Goal: Information Seeking & Learning: Check status

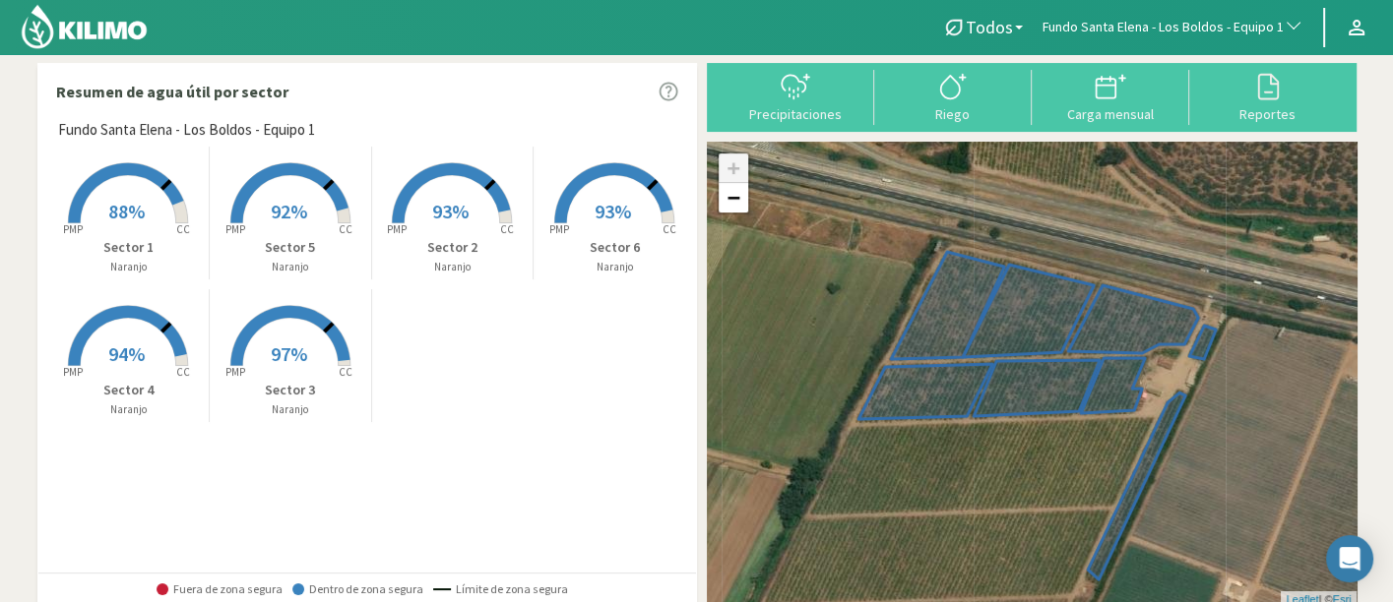
click at [130, 238] on p "Sector 1" at bounding box center [128, 247] width 161 height 21
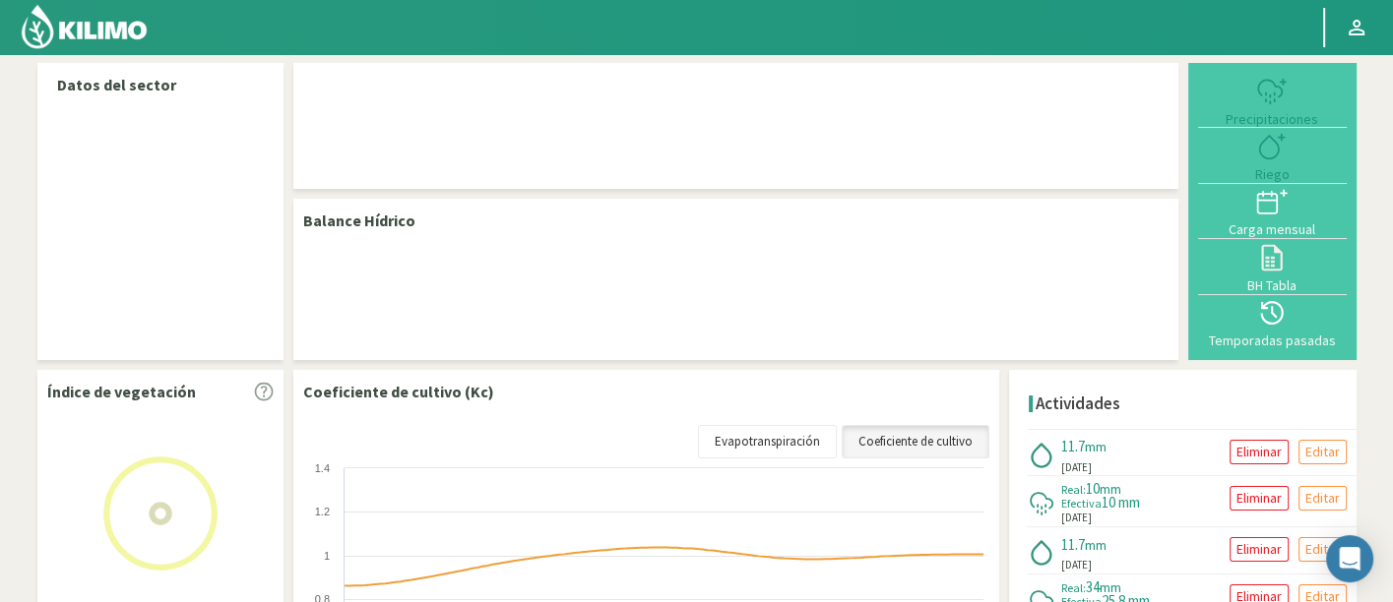
select select "109: Object"
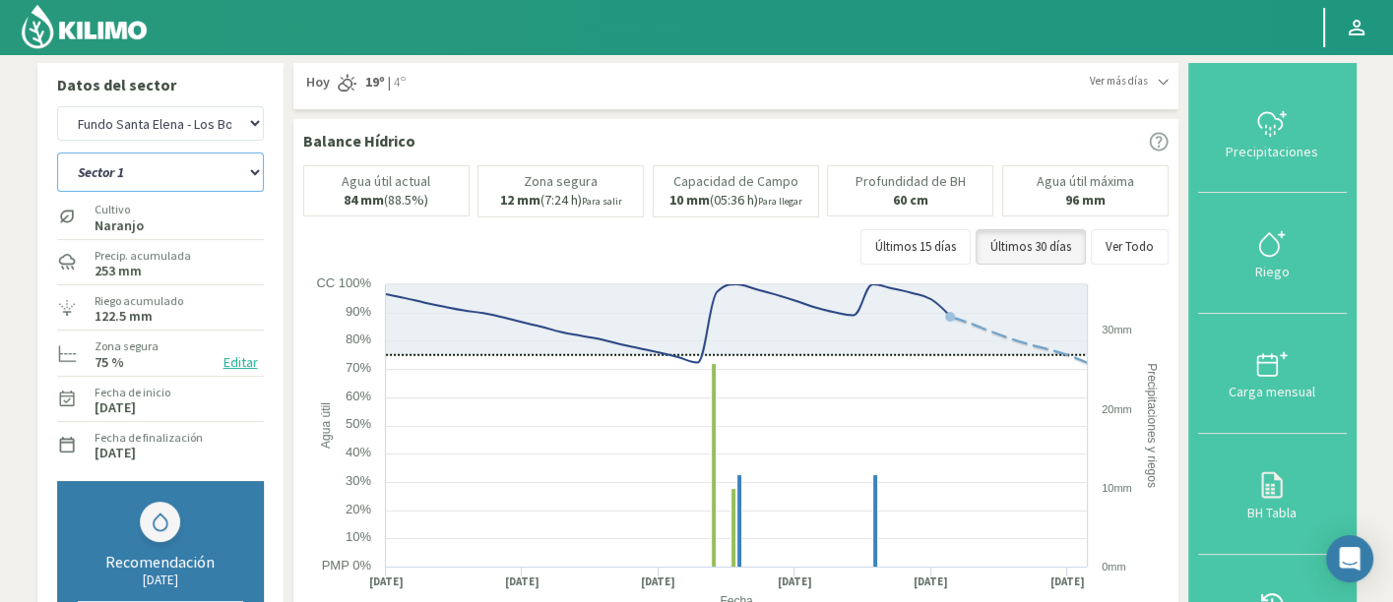
click at [147, 176] on select "Sector 1 Sector 2 Sector 3 Sector 4 Sector 5 Sector 6" at bounding box center [160, 172] width 207 height 39
click at [57, 153] on select "Sector 1 Sector 2 Sector 3 Sector 4 Sector 5 Sector 6" at bounding box center [160, 172] width 207 height 39
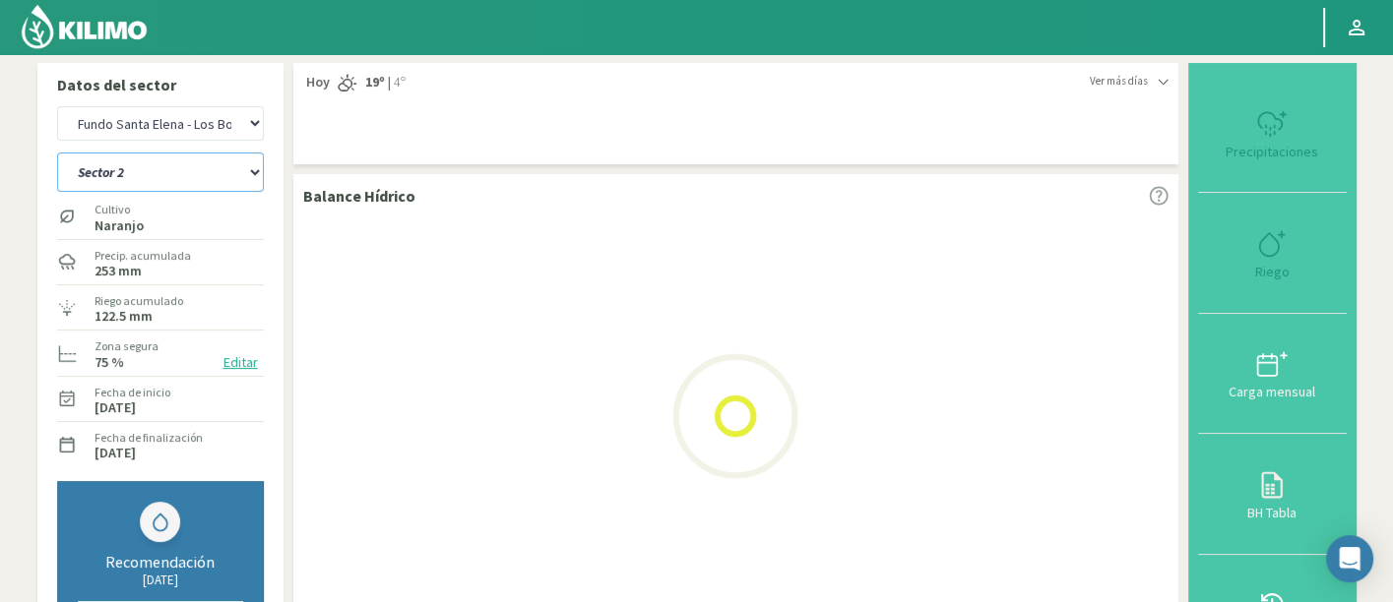
select select "0: Object"
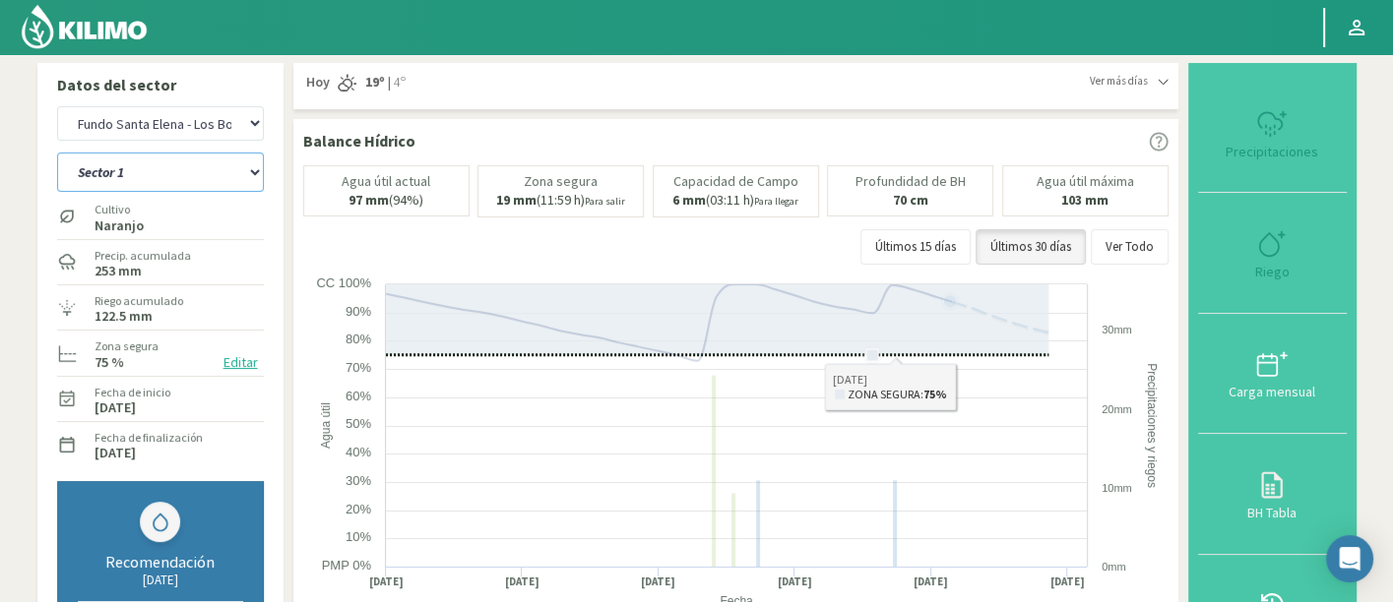
select select "388: Object"
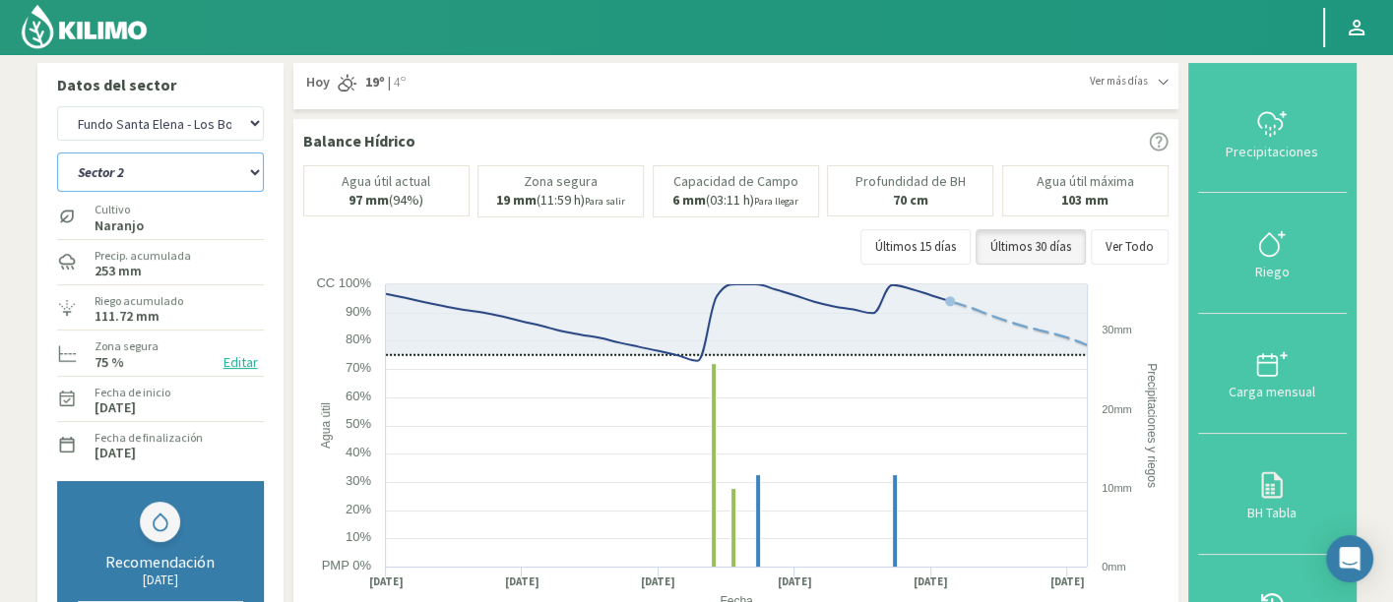
click at [240, 172] on select "Sector 1 Sector 2 Sector 3 Sector 4 Sector 5 Sector 6" at bounding box center [160, 172] width 207 height 39
click at [57, 153] on select "Sector 1 Sector 2 Sector 3 Sector 4 Sector 5 Sector 6" at bounding box center [160, 172] width 207 height 39
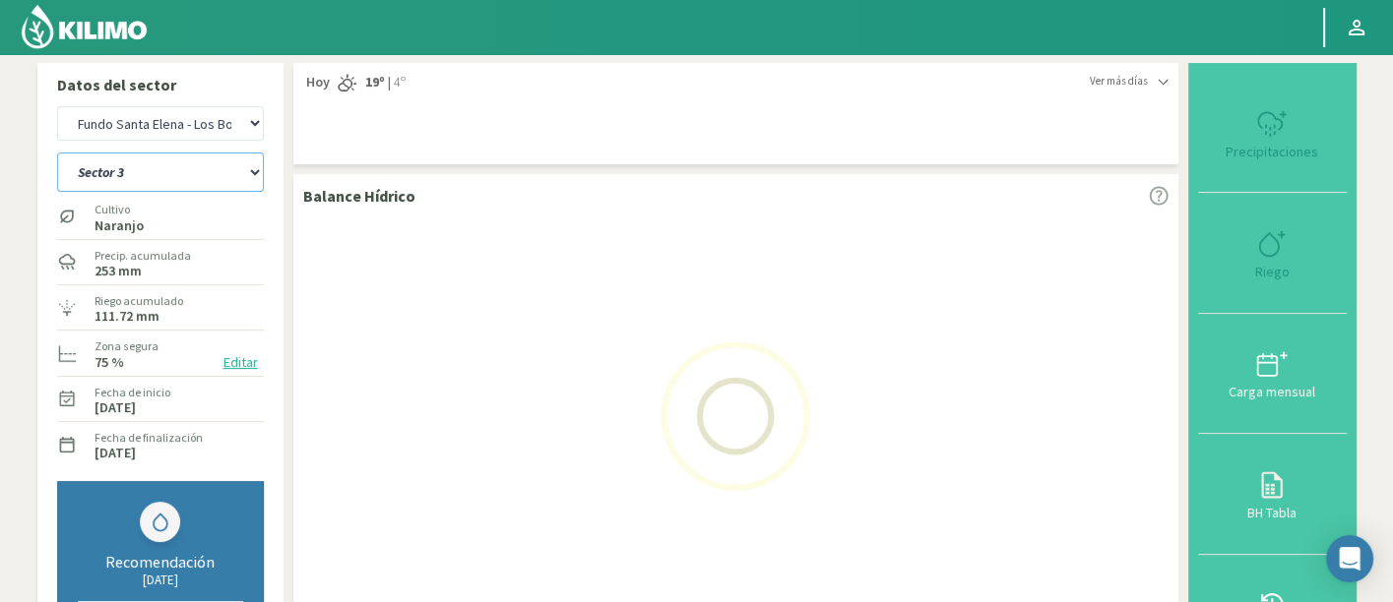
select select "7: Object"
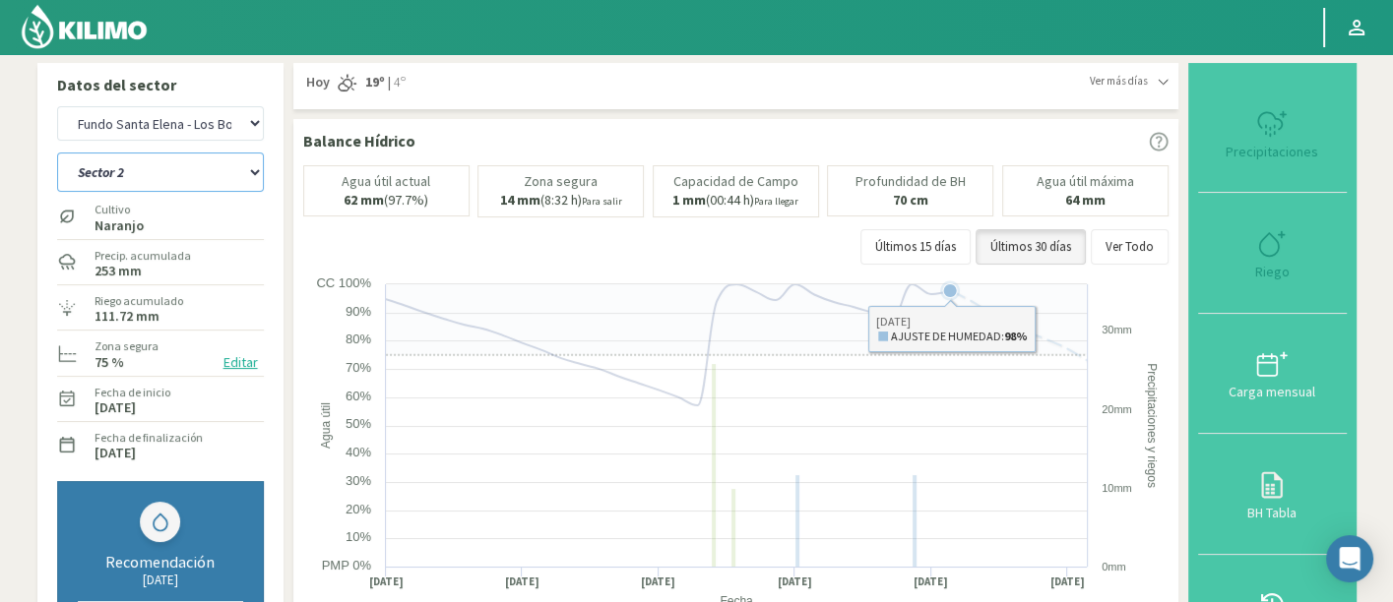
select select "667: Object"
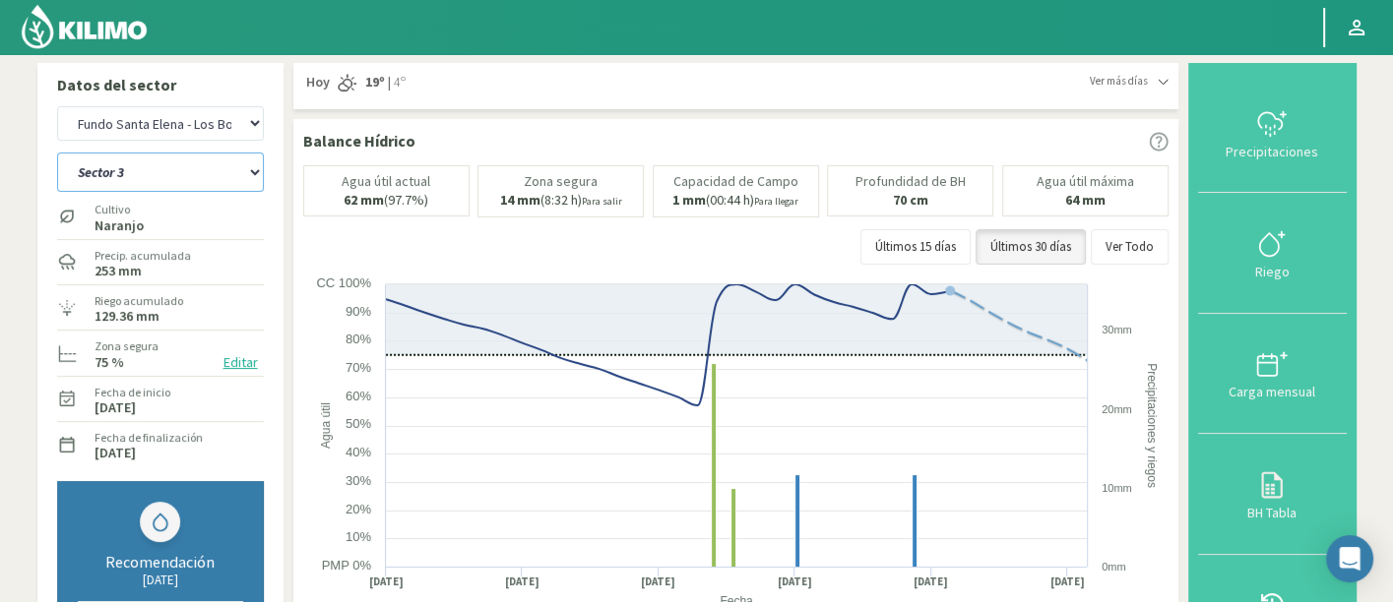
click at [157, 179] on select "Sector 1 Sector 2 Sector 3 Sector 4 Sector 5 Sector 6" at bounding box center [160, 172] width 207 height 39
click at [57, 153] on select "Sector 1 Sector 2 Sector 3 Sector 4 Sector 5 Sector 6" at bounding box center [160, 172] width 207 height 39
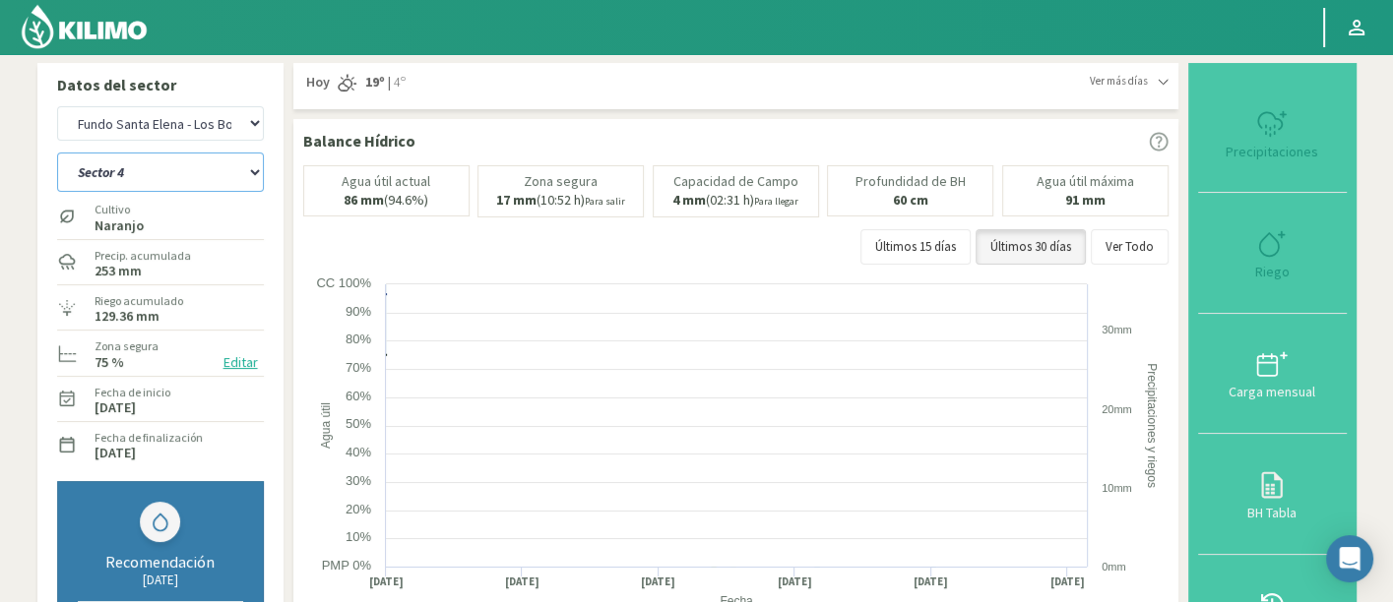
select select "14: Object"
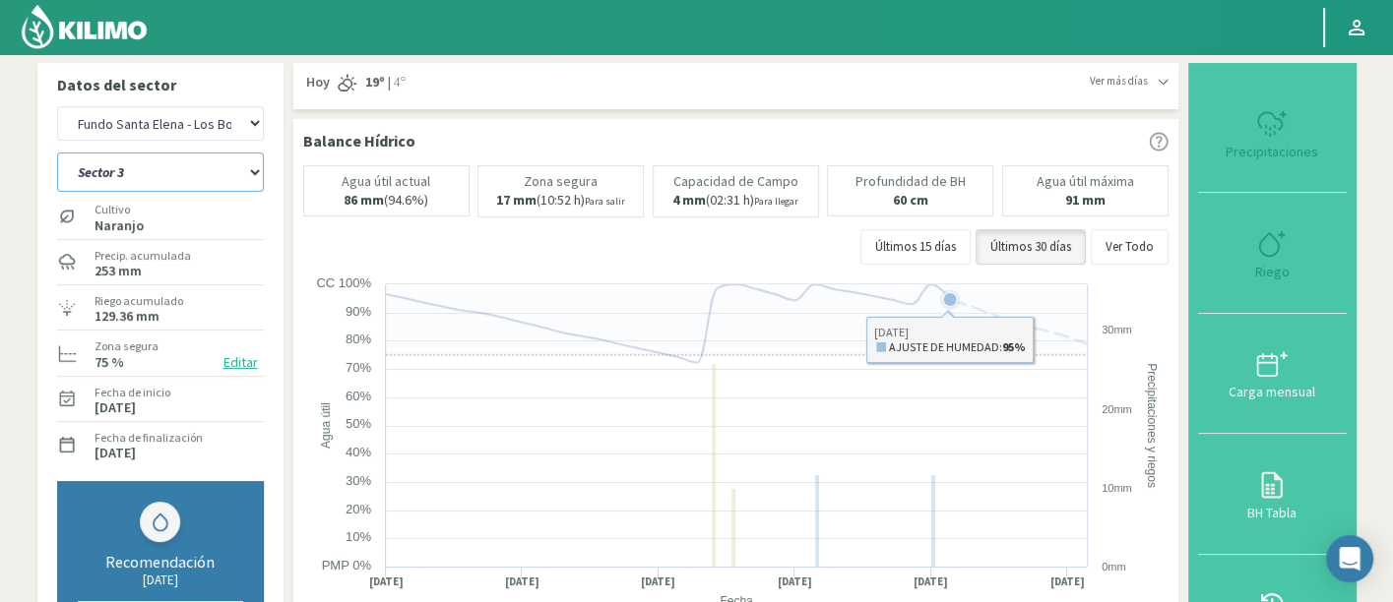
select select "946: Object"
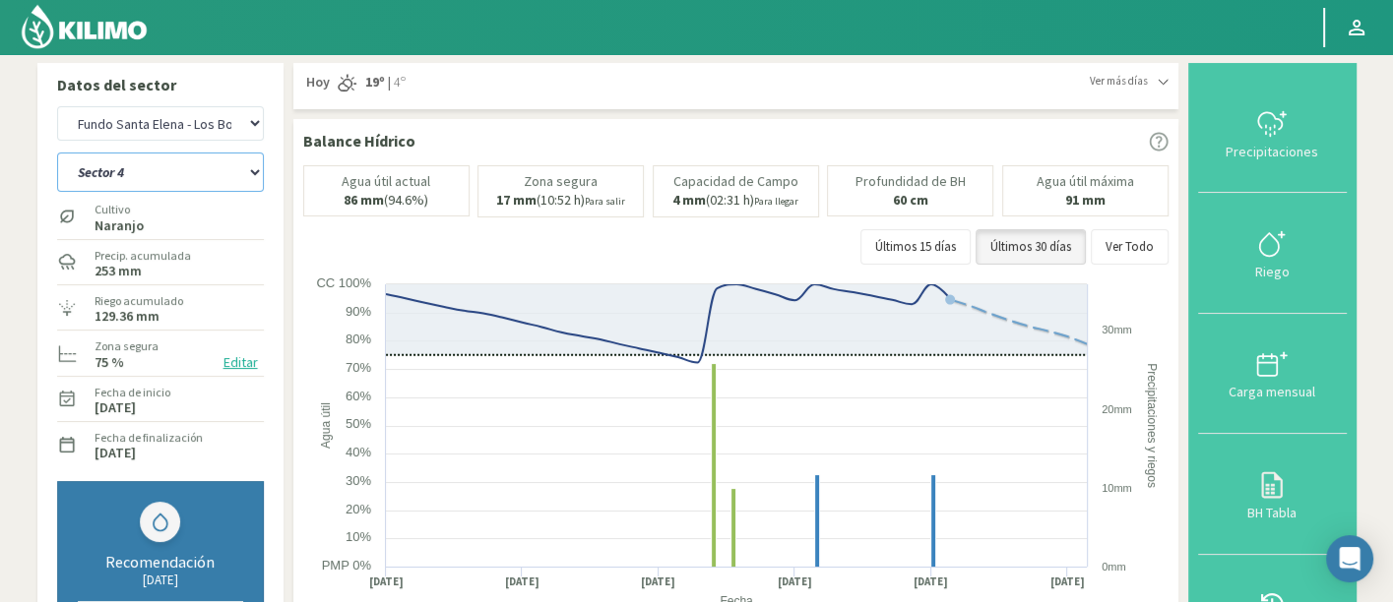
click at [130, 169] on select "Sector 1 Sector 2 Sector 3 Sector 4 Sector 5 Sector 6" at bounding box center [160, 172] width 207 height 39
click at [57, 153] on select "Sector 1 Sector 2 Sector 3 Sector 4 Sector 5 Sector 6" at bounding box center [160, 172] width 207 height 39
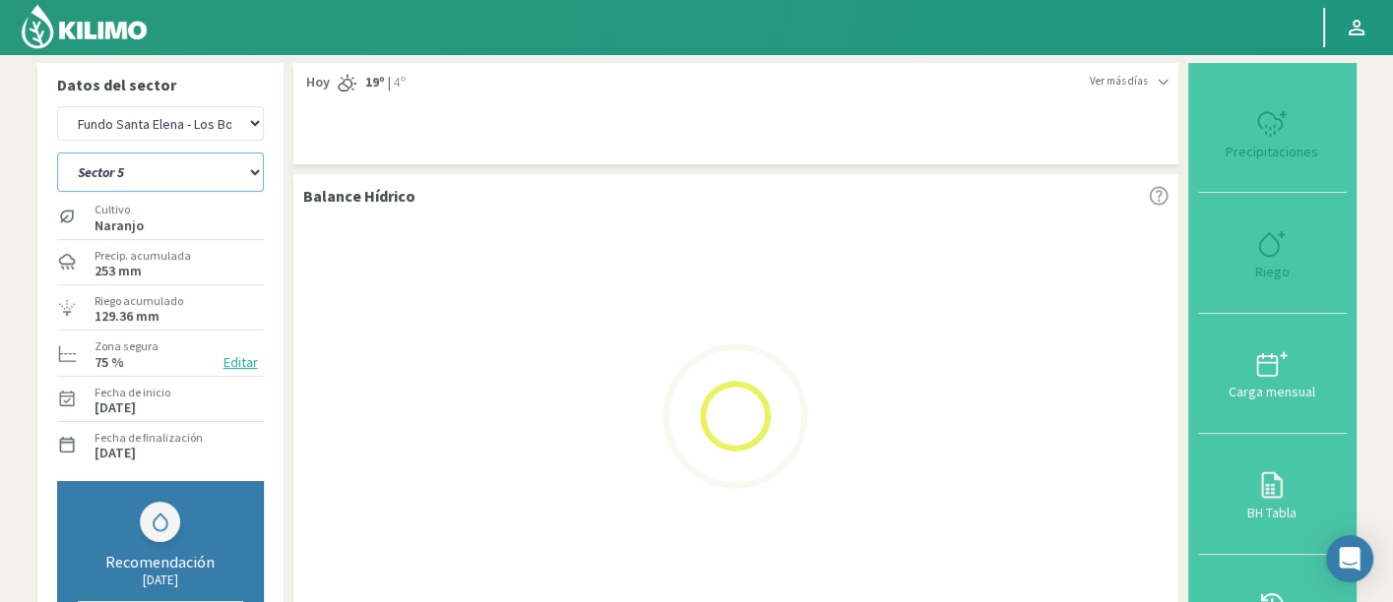
select select "21: Object"
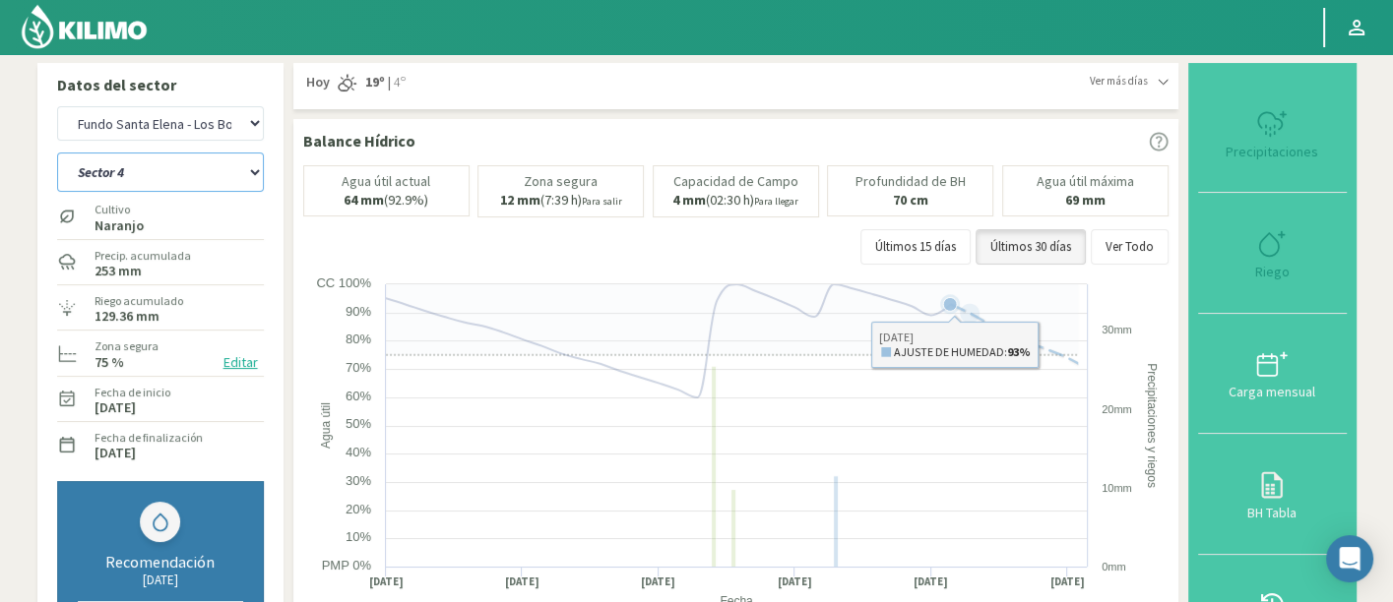
select select "1225: Object"
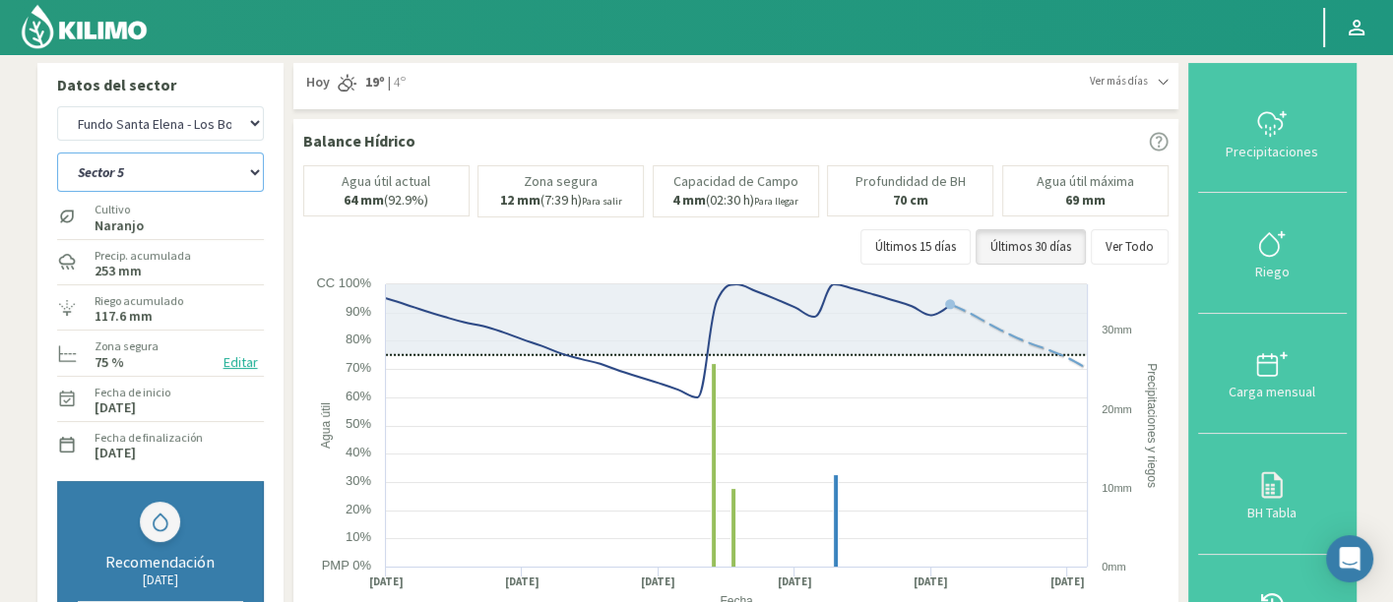
click at [140, 178] on select "Sector 1 Sector 2 Sector 3 Sector 4 Sector 5 Sector 6" at bounding box center [160, 172] width 207 height 39
click at [57, 153] on select "Sector 1 Sector 2 Sector 3 Sector 4 Sector 5 Sector 6" at bounding box center [160, 172] width 207 height 39
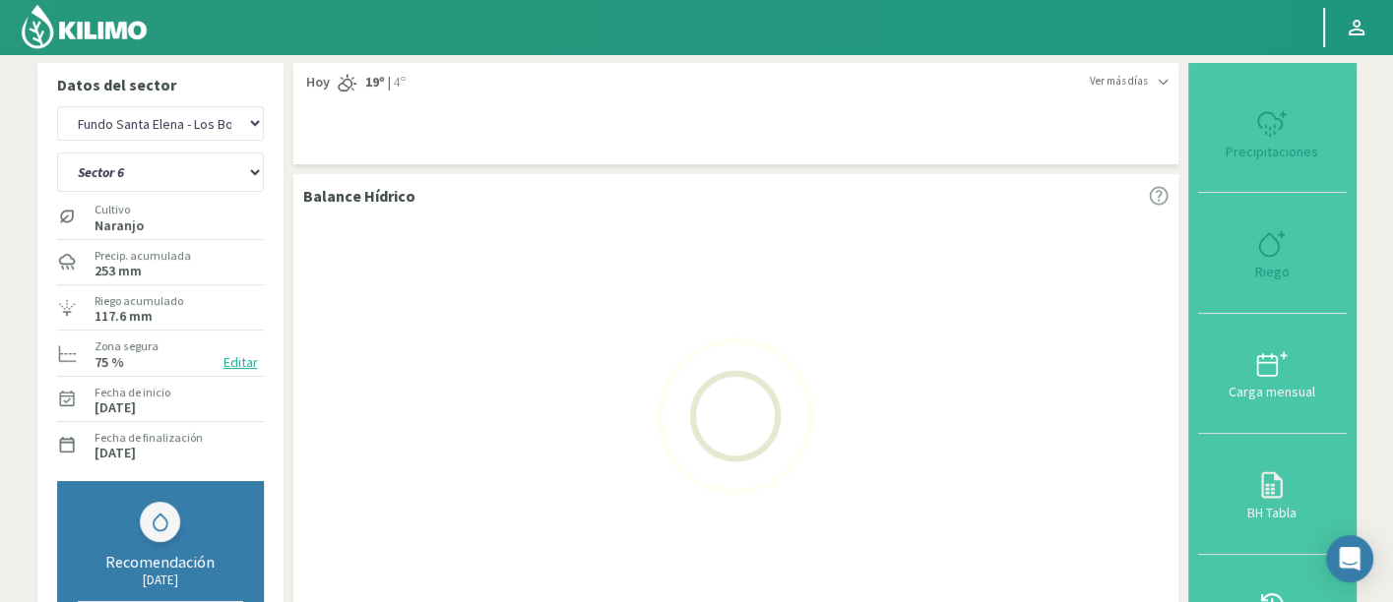
select select "28: Object"
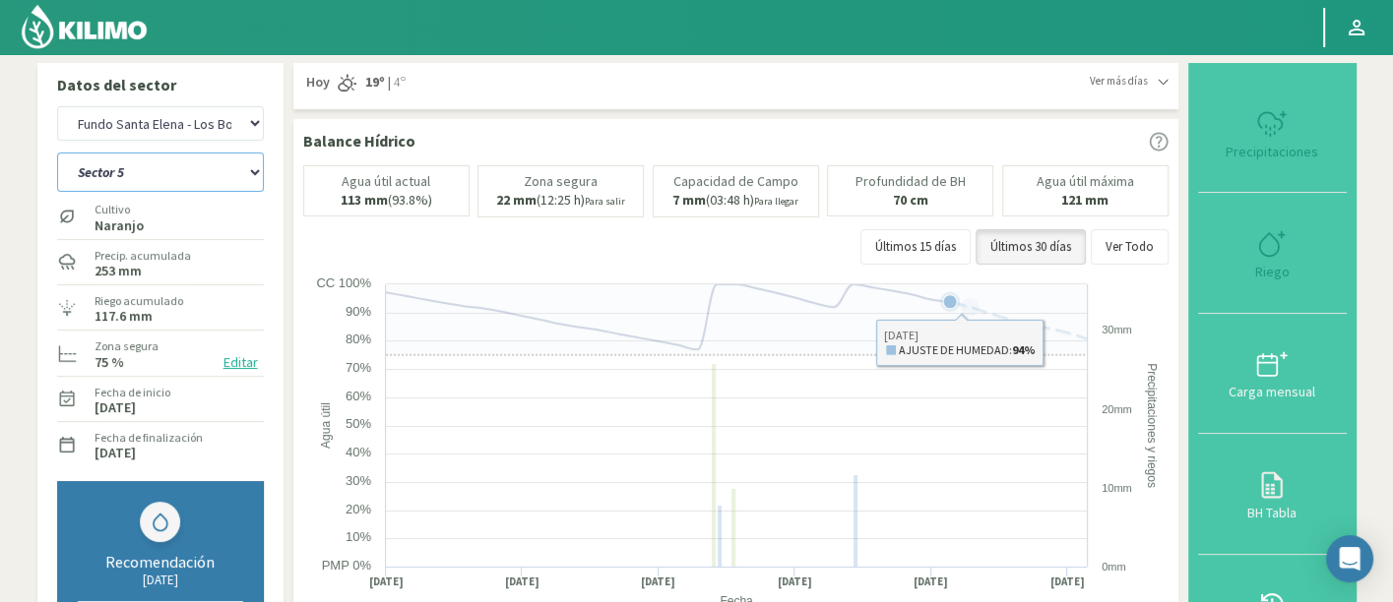
select select "1504: Object"
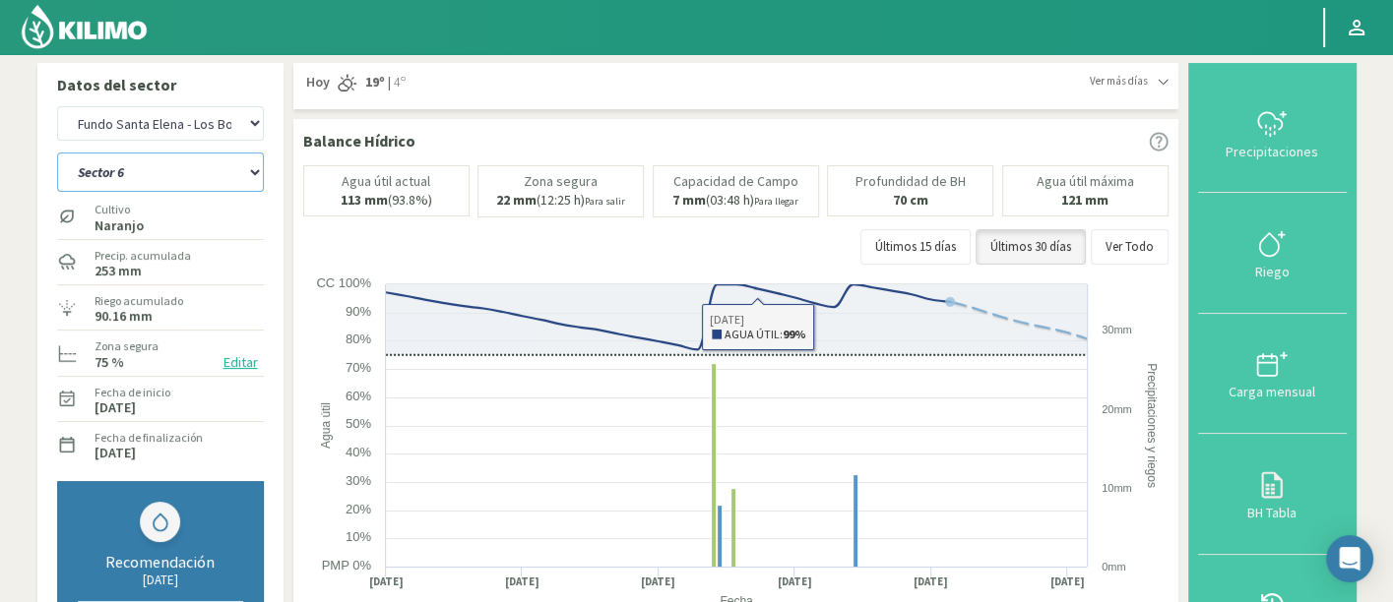
drag, startPoint x: 194, startPoint y: 166, endPoint x: 198, endPoint y: 188, distance: 22.0
click at [194, 166] on select "Sector 1 Sector 2 Sector 3 Sector 4 Sector 5 Sector 6" at bounding box center [160, 172] width 207 height 39
click at [57, 153] on select "Sector 1 Sector 2 Sector 3 Sector 4 Sector 5 Sector 6" at bounding box center [160, 172] width 207 height 39
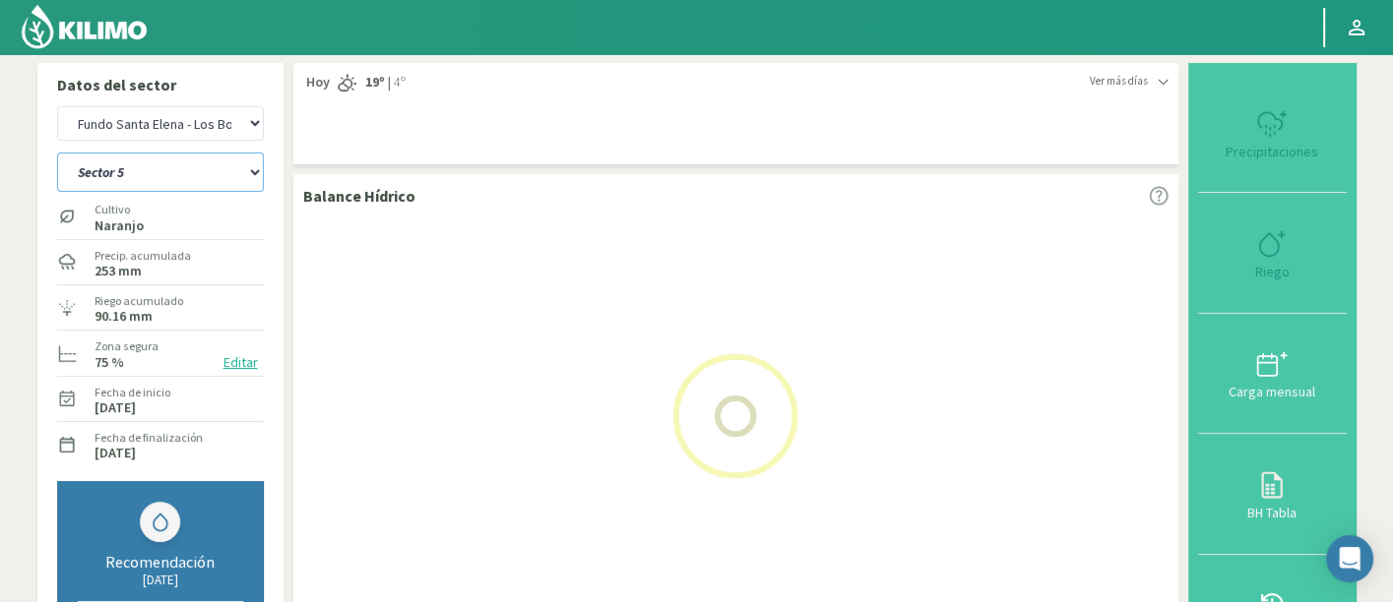
select select "35: Object"
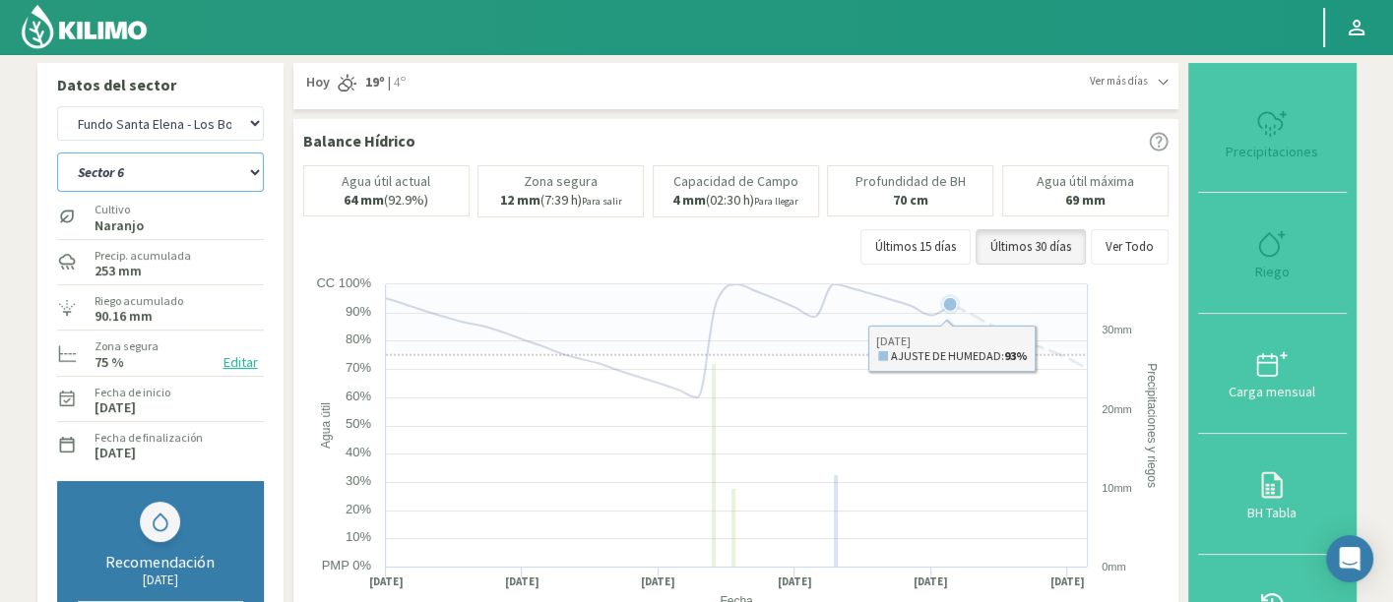
select select "1783: Object"
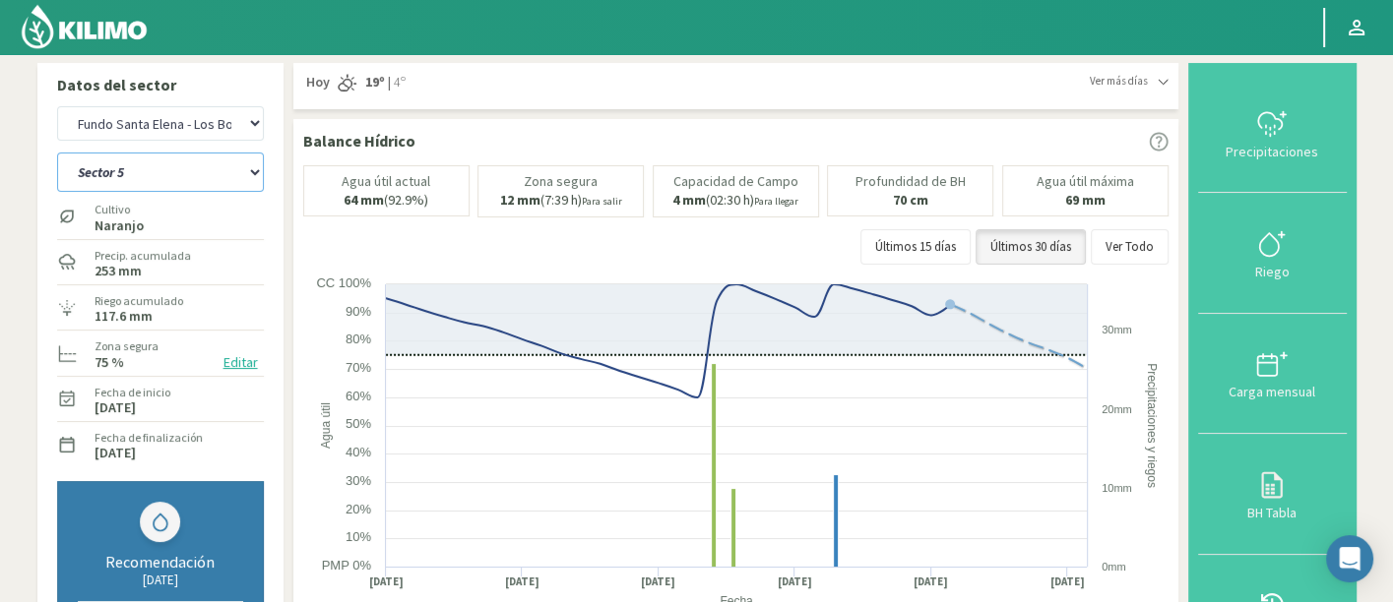
click at [191, 181] on select "Sector 1 Sector 2 Sector 3 Sector 4 Sector 5 Sector 6" at bounding box center [160, 172] width 207 height 39
click at [57, 153] on select "Sector 1 Sector 2 Sector 3 Sector 4 Sector 5 Sector 6" at bounding box center [160, 172] width 207 height 39
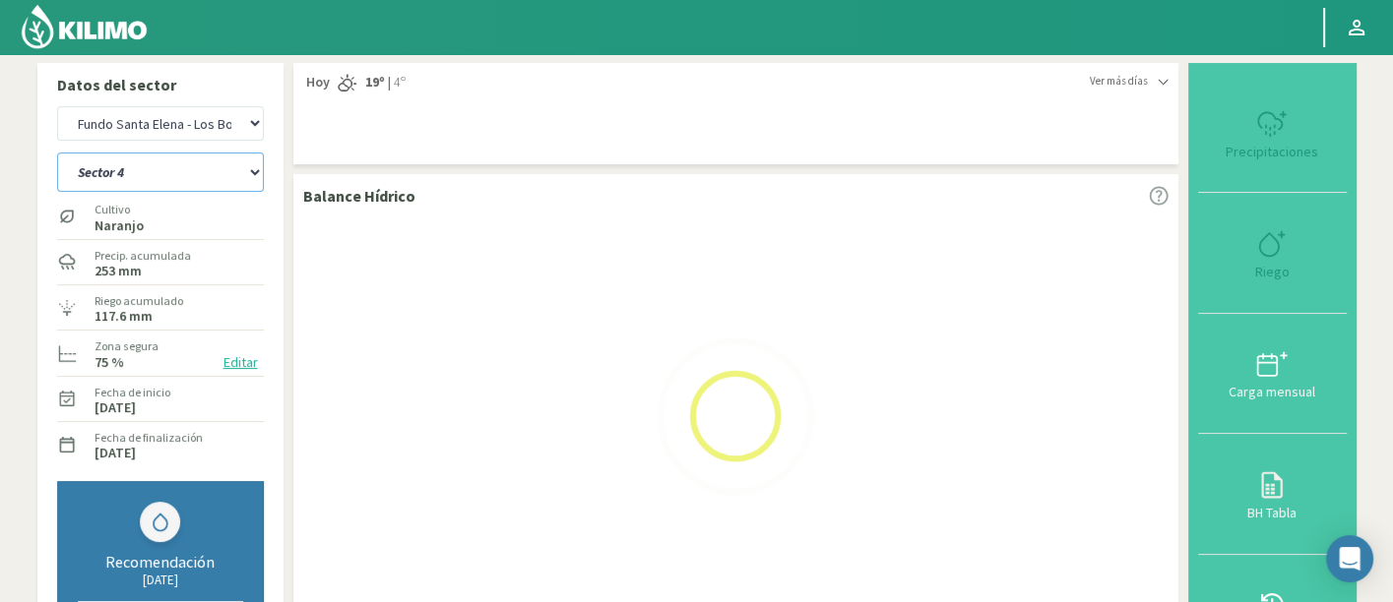
select select "40: Object"
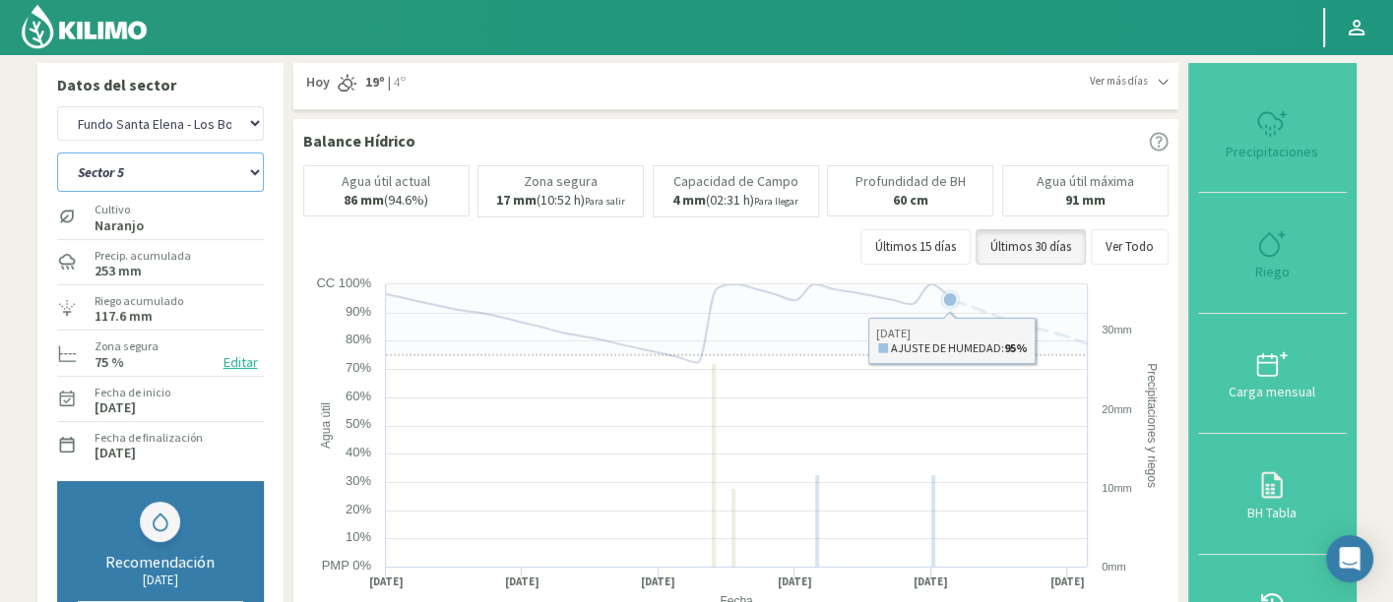
select select "2062: Object"
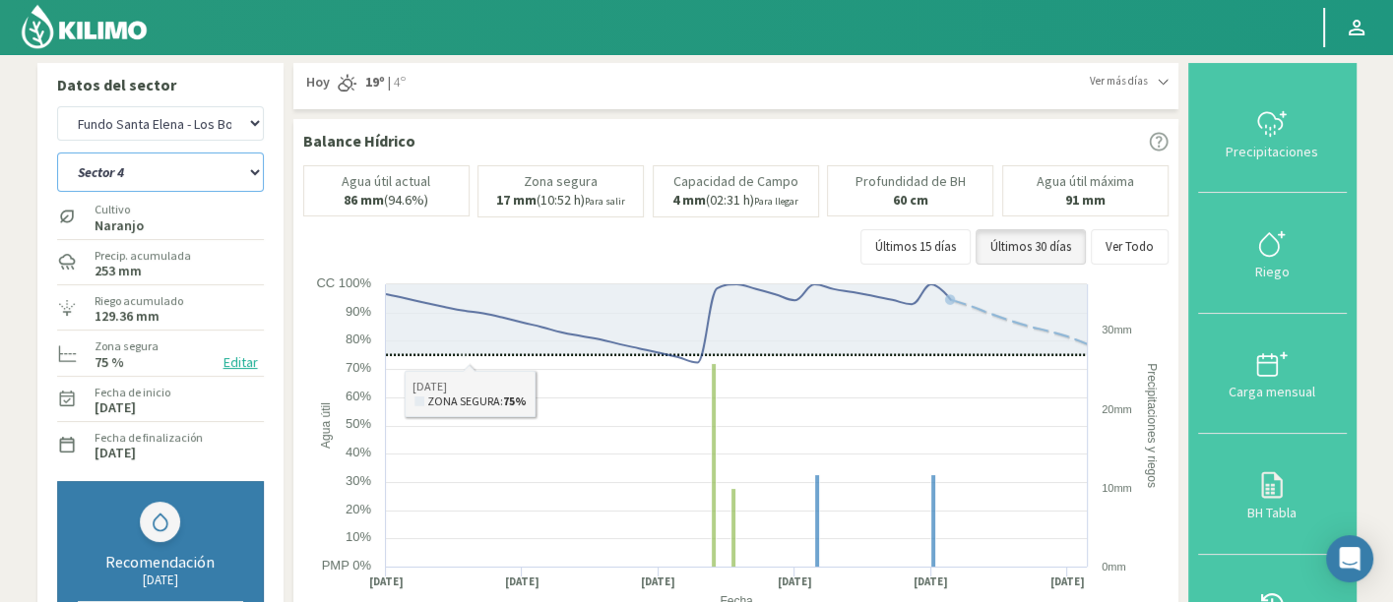
click at [111, 154] on select "Sector 1 Sector 2 Sector 3 Sector 4 Sector 5 Sector 6" at bounding box center [160, 172] width 207 height 39
click at [57, 153] on select "Sector 1 Sector 2 Sector 3 Sector 4 Sector 5 Sector 6" at bounding box center [160, 172] width 207 height 39
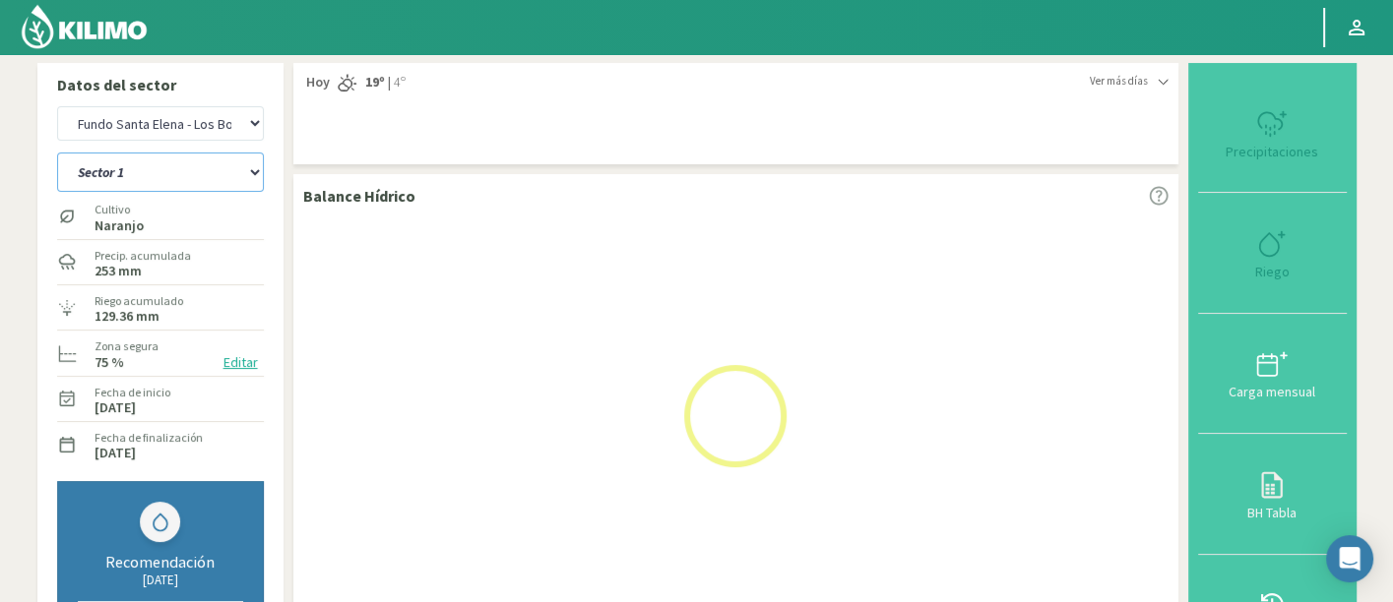
select select "45: Object"
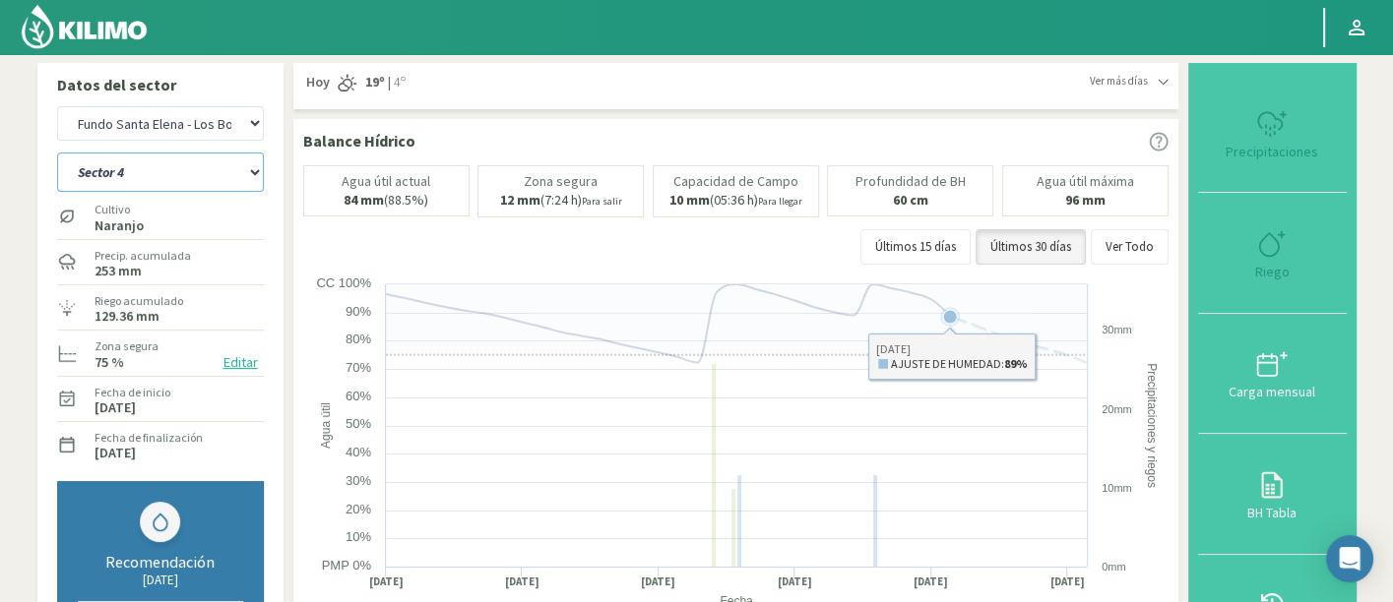
select select "2341: Object"
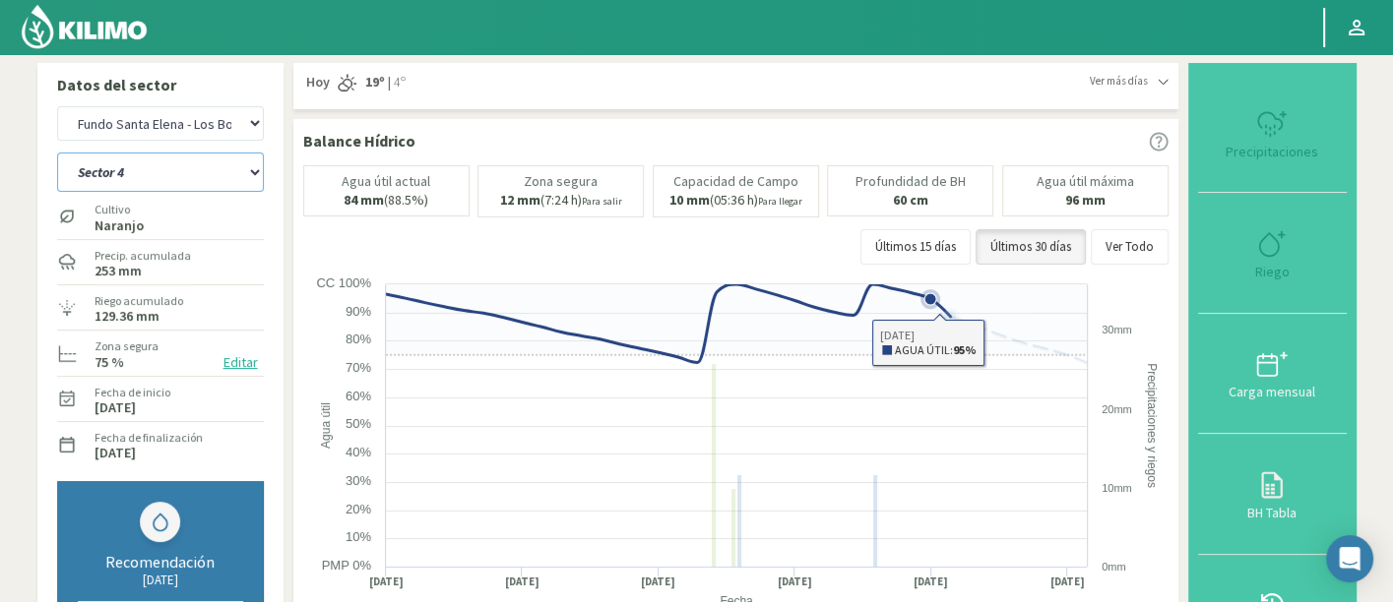
select select "48: Object"
